Goal: Browse casually: Explore the website without a specific task or goal

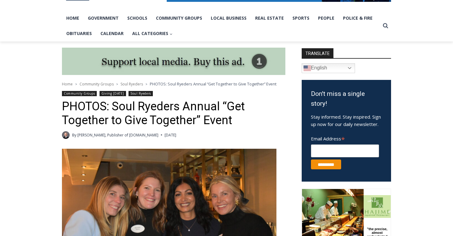
scroll to position [141, 0]
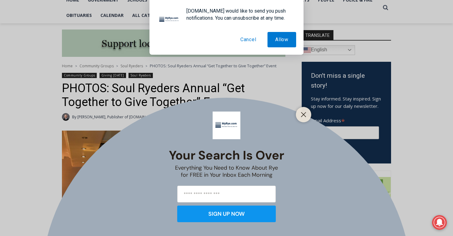
click at [249, 38] on button "Cancel" at bounding box center [247, 39] width 31 height 15
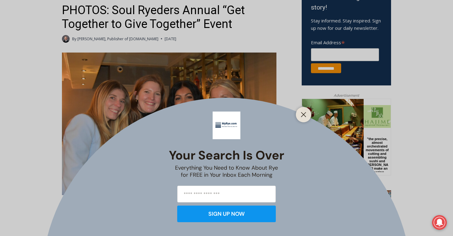
scroll to position [233, 0]
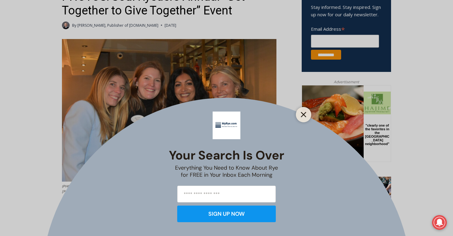
click at [304, 114] on line "Close" at bounding box center [303, 115] width 4 height 4
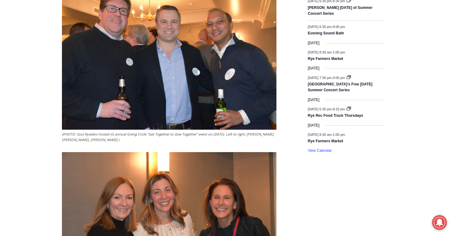
scroll to position [964, 0]
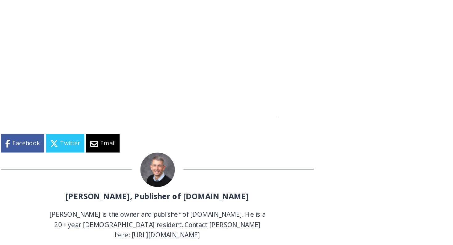
scroll to position [3205, 0]
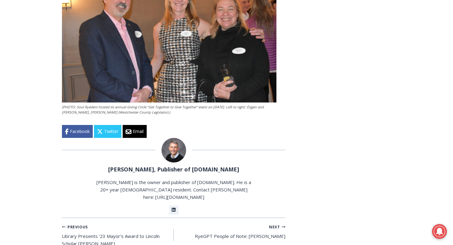
scroll to position [1365, 0]
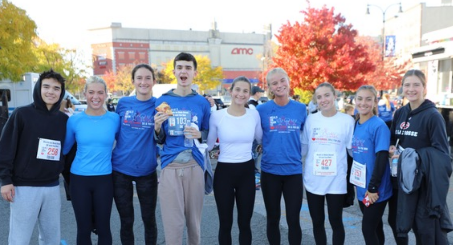
scroll to position [770, 0]
